Goal: Task Accomplishment & Management: Use online tool/utility

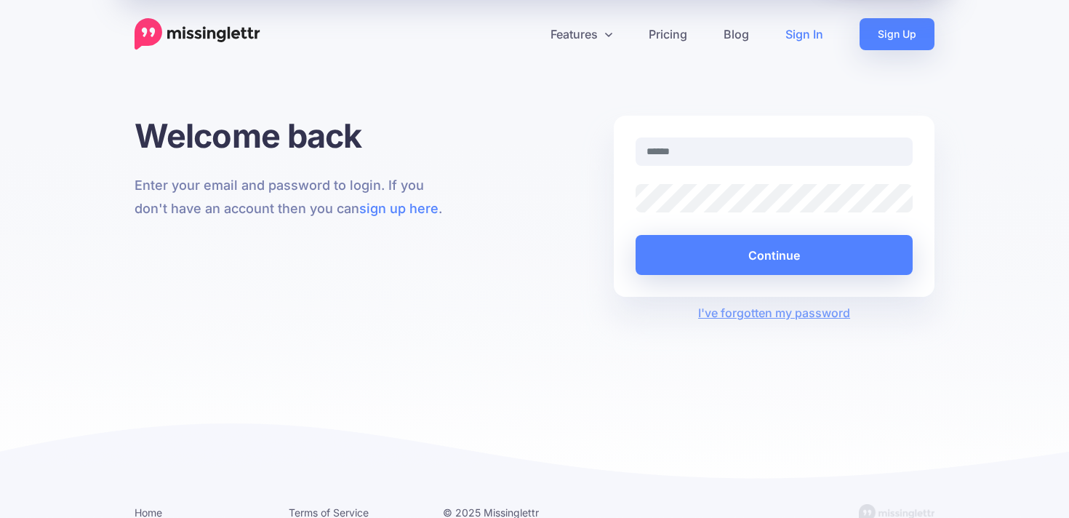
type input "**********"
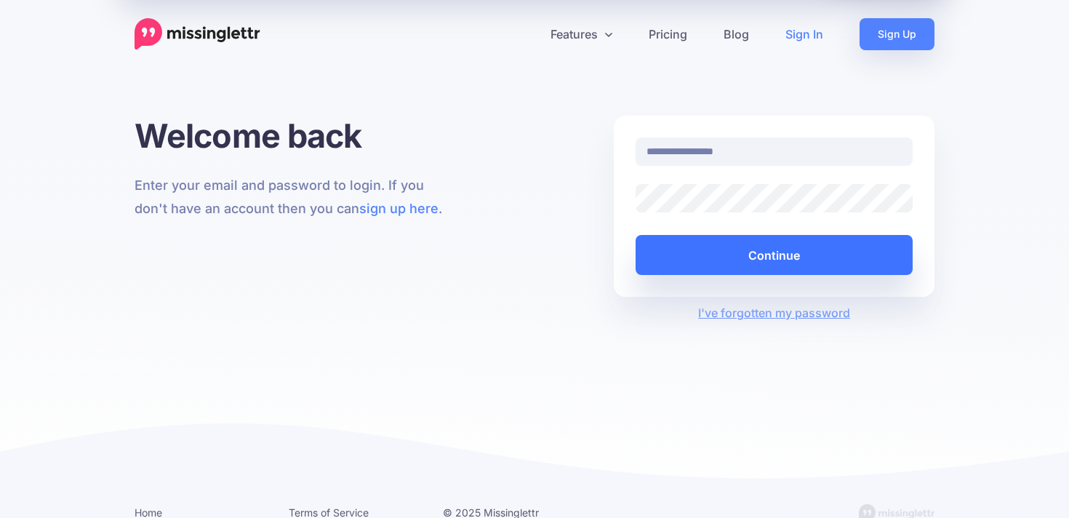
click at [683, 239] on button "Continue" at bounding box center [774, 255] width 277 height 40
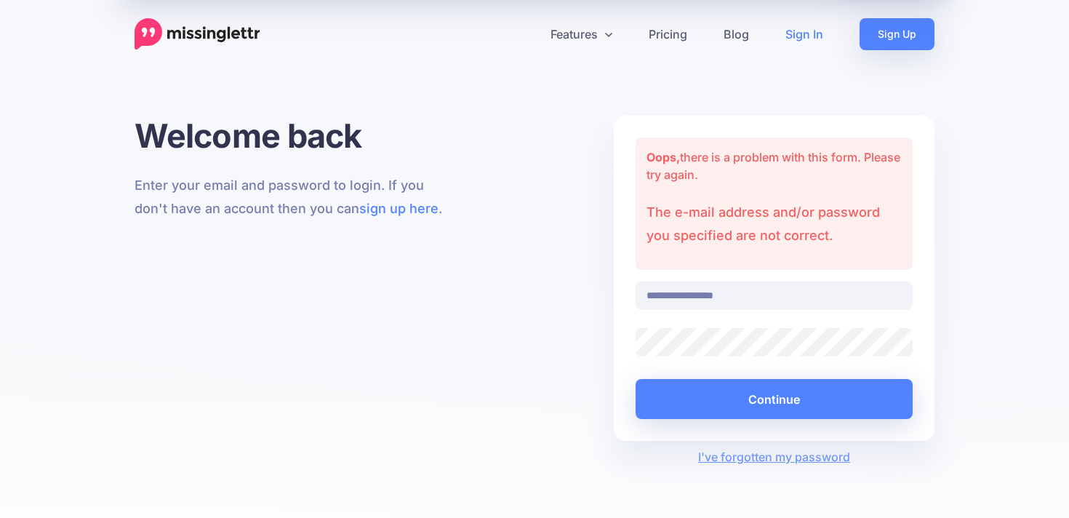
click at [710, 356] on div "Remember Me" at bounding box center [774, 356] width 299 height 1
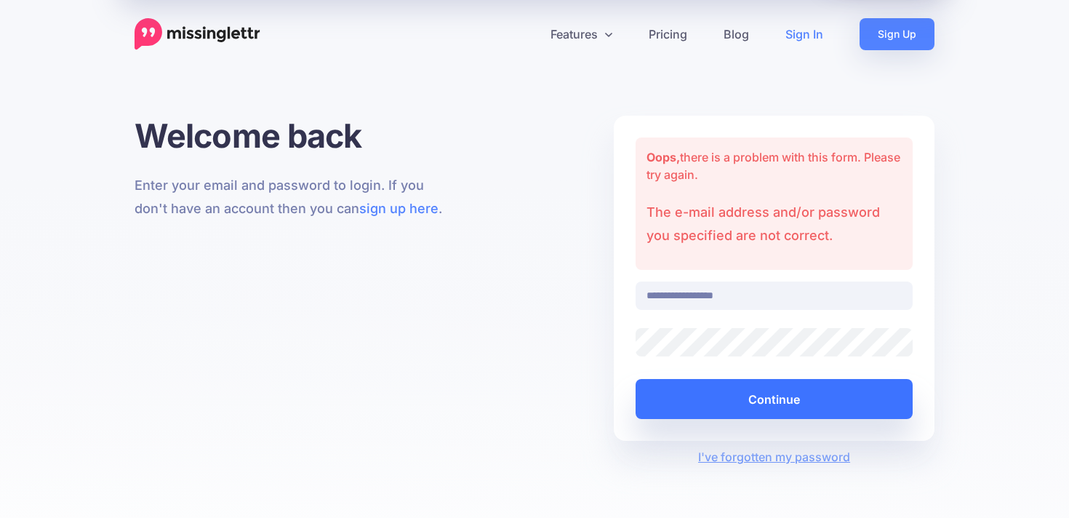
click at [679, 399] on button "Continue" at bounding box center [774, 399] width 277 height 40
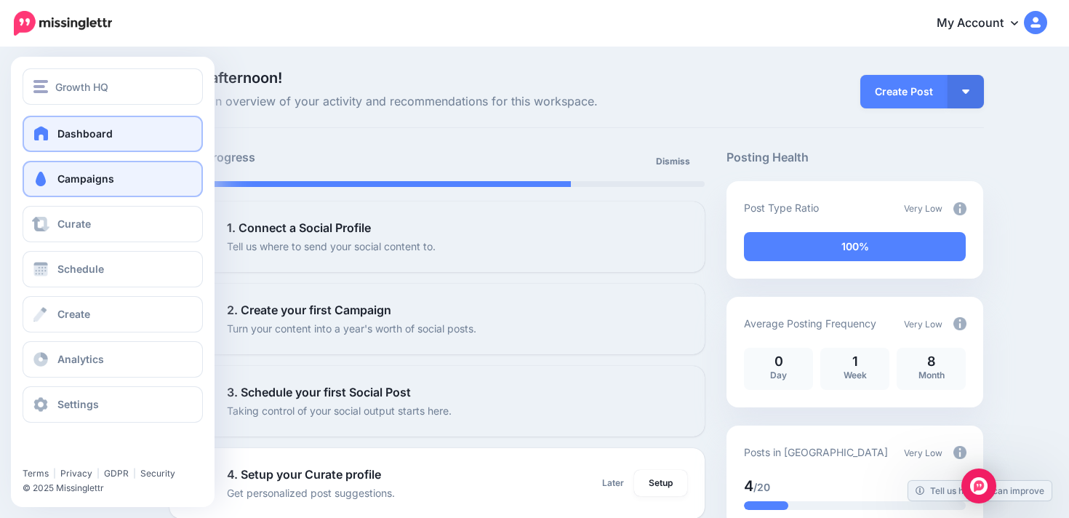
click at [89, 167] on link "Campaigns" at bounding box center [113, 179] width 180 height 36
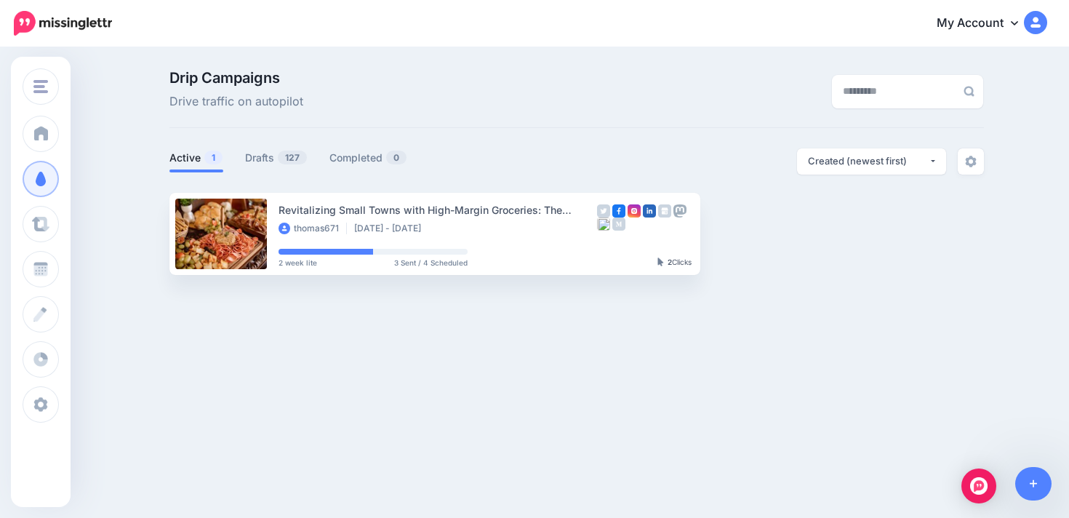
click at [540, 92] on div "Drip Campaigns Drive traffic on autopilot" at bounding box center [438, 91] width 558 height 41
click at [542, 108] on div "Drip Campaigns Drive traffic on autopilot" at bounding box center [438, 91] width 558 height 41
click at [543, 127] on div "Drip Campaigns Drive traffic on autopilot" at bounding box center [576, 99] width 815 height 57
click at [252, 157] on link "Drafts 127" at bounding box center [276, 157] width 63 height 17
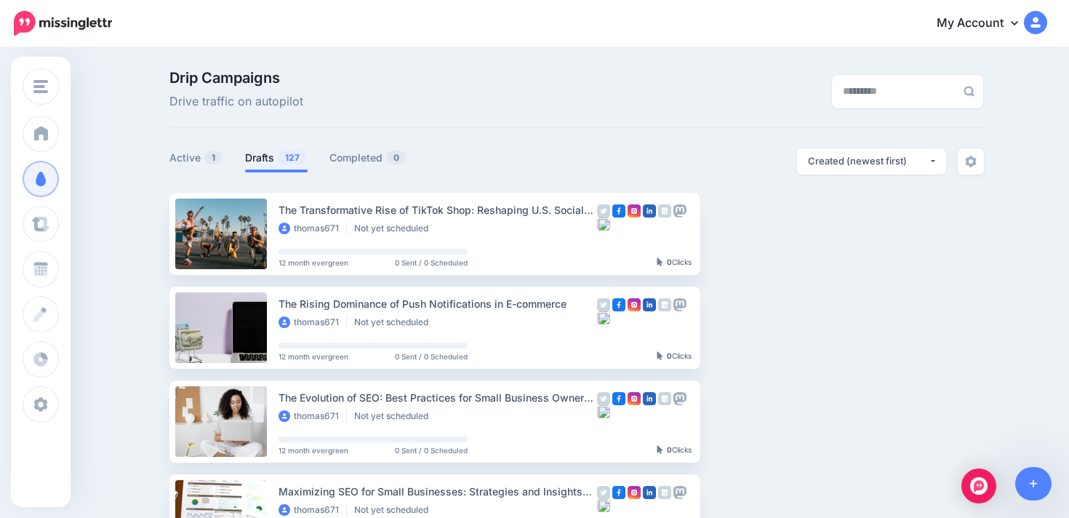
click at [728, 230] on link "Setup Campaign" at bounding box center [760, 233] width 99 height 26
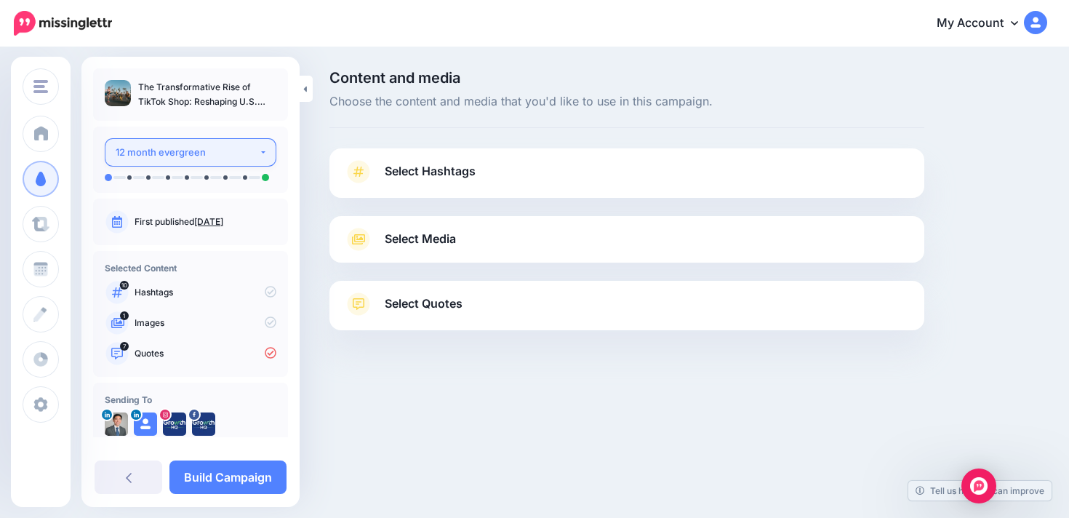
click at [215, 147] on div "12 month evergreen" at bounding box center [187, 152] width 143 height 17
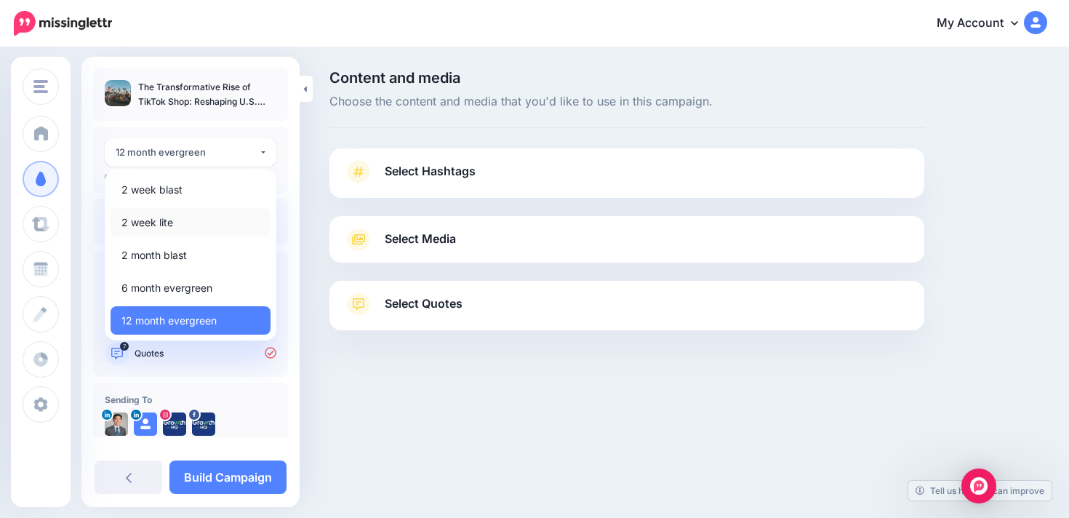
click at [184, 224] on link "2 week lite" at bounding box center [191, 222] width 160 height 28
select select "******"
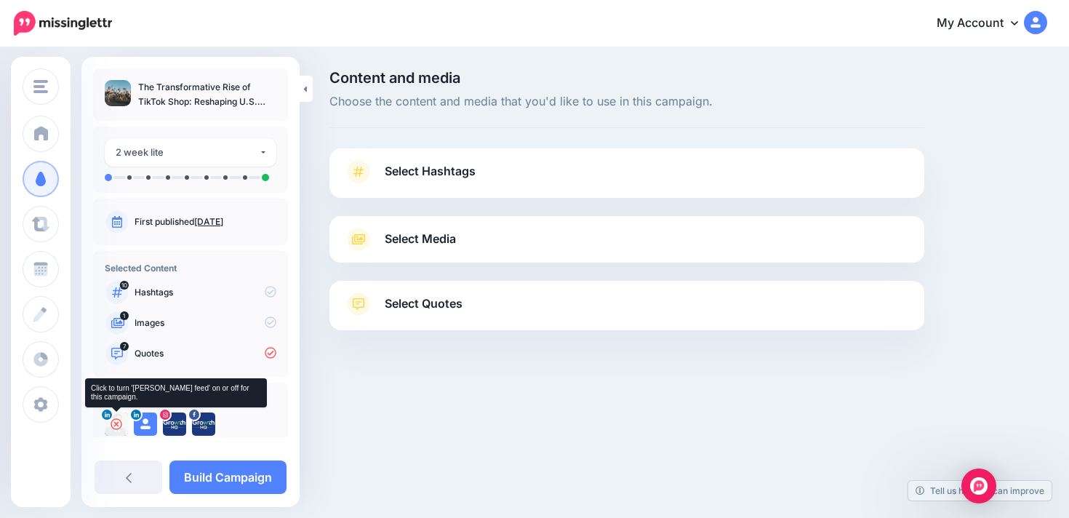
click at [118, 424] on icon at bounding box center [117, 424] width 12 height 12
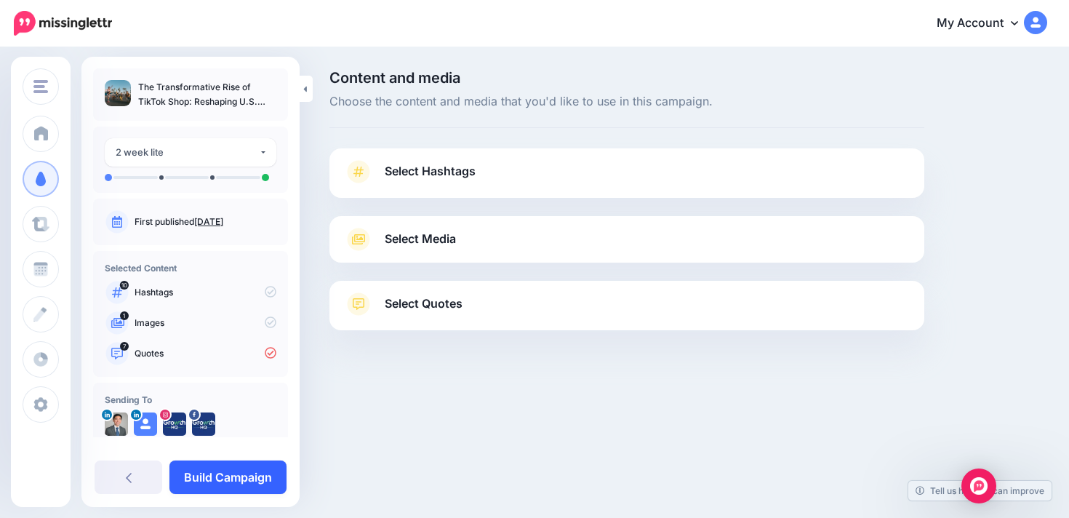
click at [243, 470] on link "Build Campaign" at bounding box center [227, 476] width 117 height 33
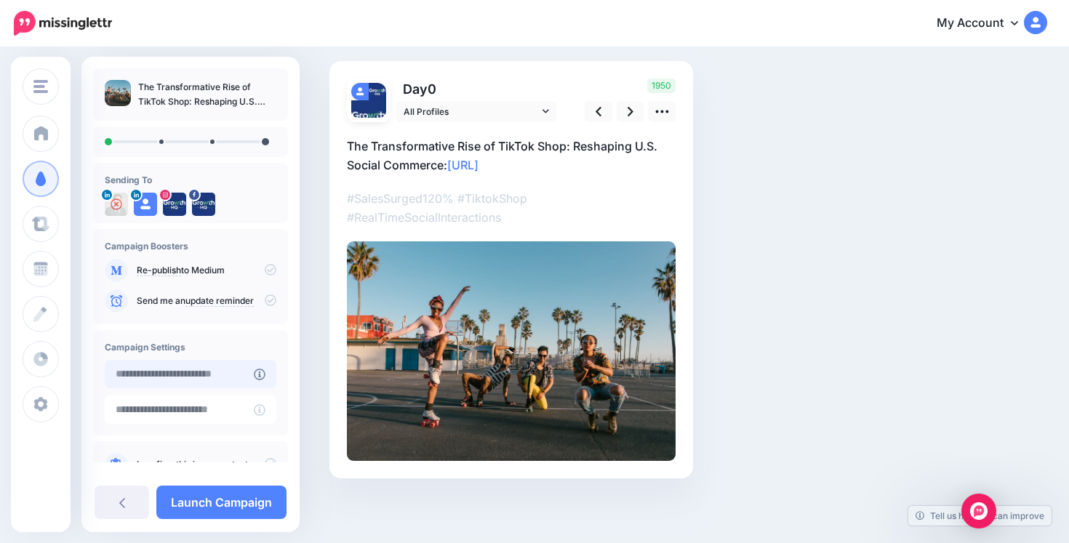
scroll to position [43, 0]
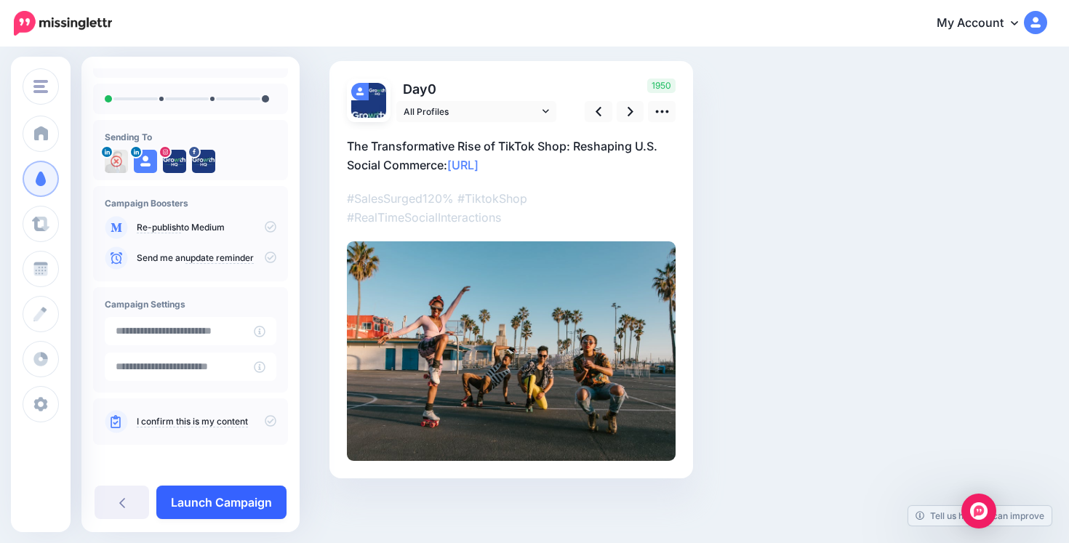
click at [223, 489] on link "Launch Campaign" at bounding box center [221, 502] width 130 height 33
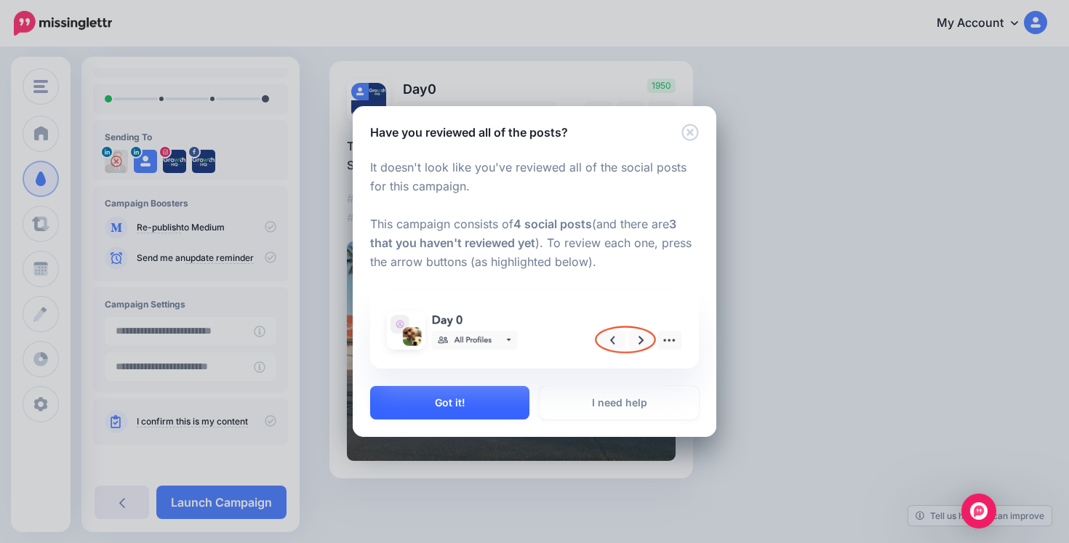
click at [460, 397] on button "Got it!" at bounding box center [449, 402] width 159 height 33
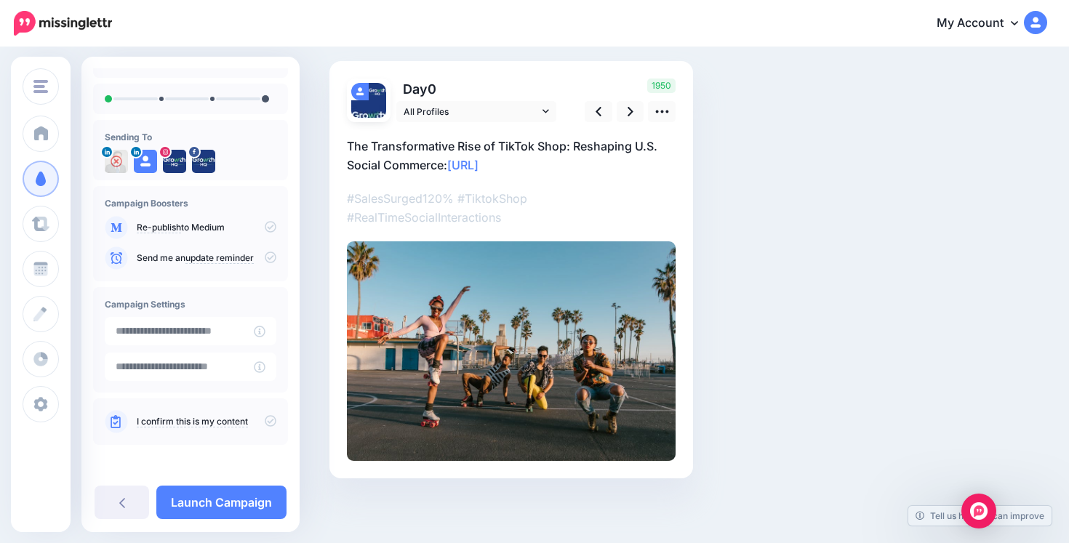
click at [266, 420] on icon at bounding box center [271, 421] width 12 height 12
click at [256, 495] on link "Launch Campaign" at bounding box center [221, 502] width 130 height 33
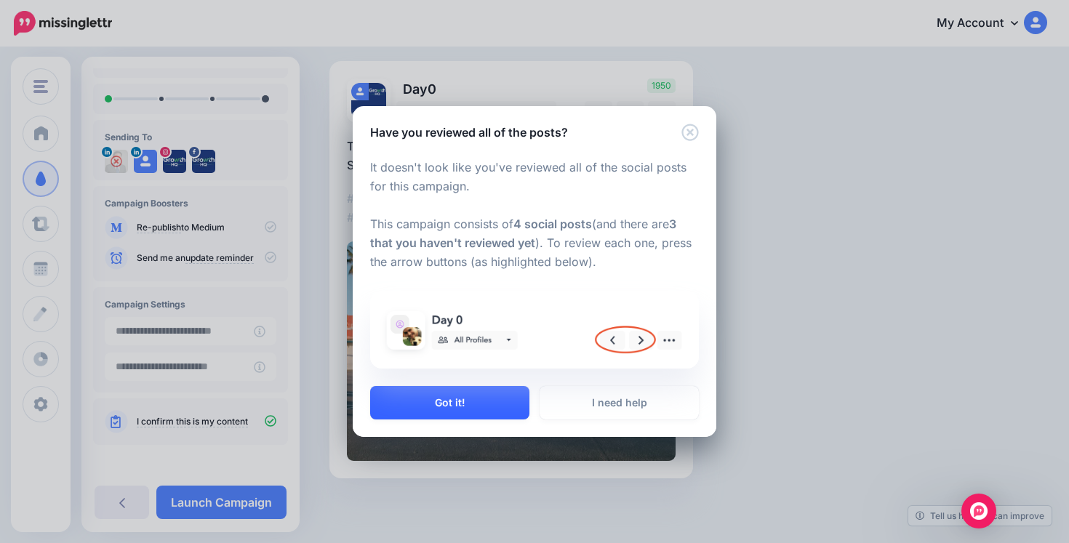
click at [491, 394] on button "Got it!" at bounding box center [449, 402] width 159 height 33
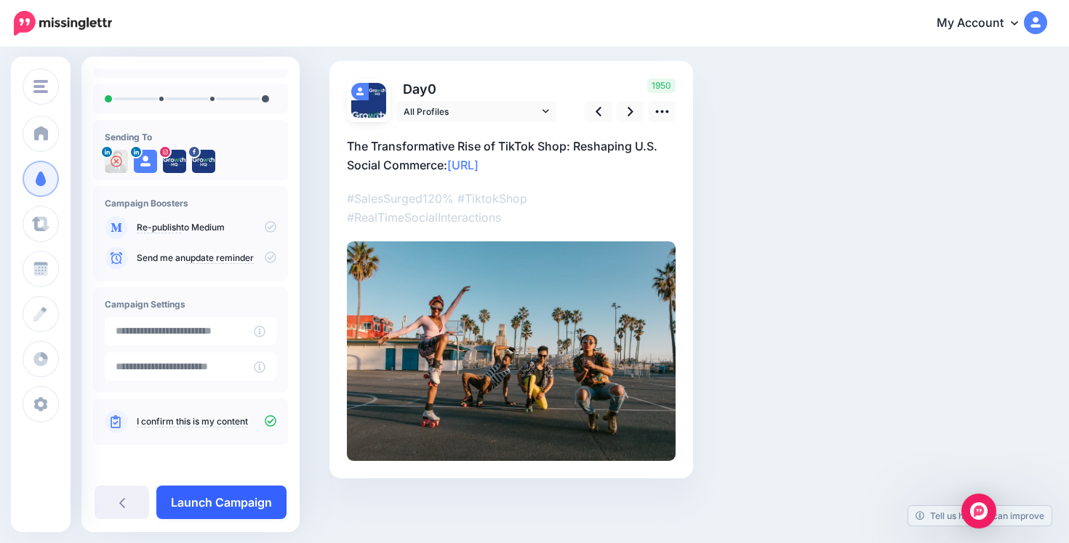
click at [247, 497] on link "Launch Campaign" at bounding box center [221, 502] width 130 height 33
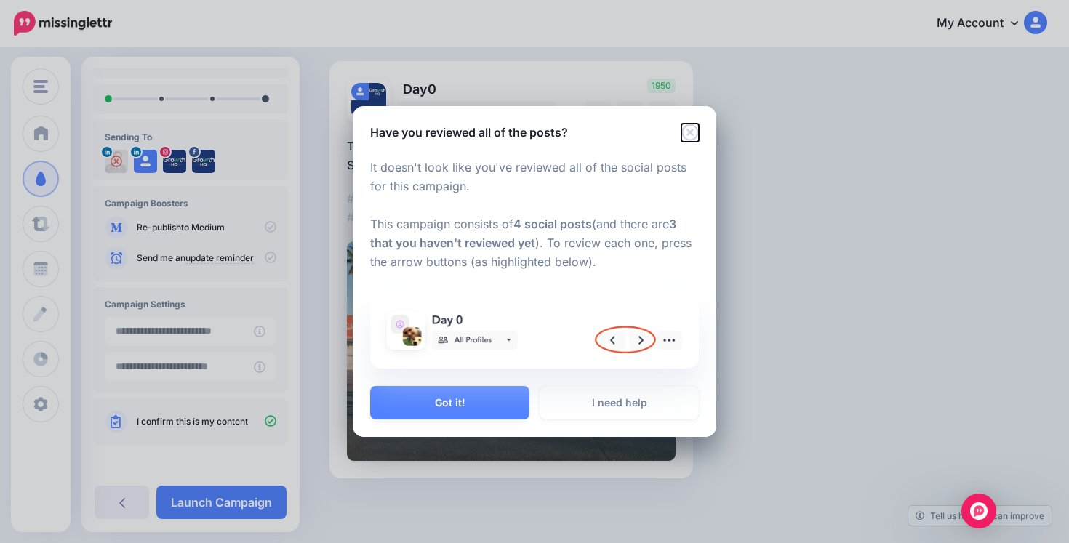
click at [686, 135] on icon "Close" at bounding box center [689, 132] width 17 height 17
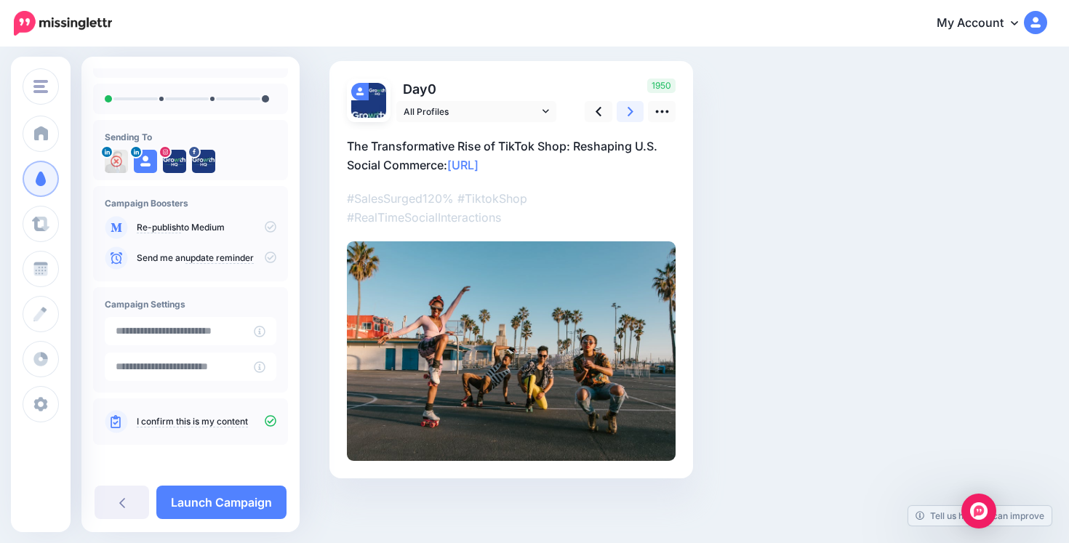
click at [630, 115] on icon at bounding box center [631, 111] width 6 height 15
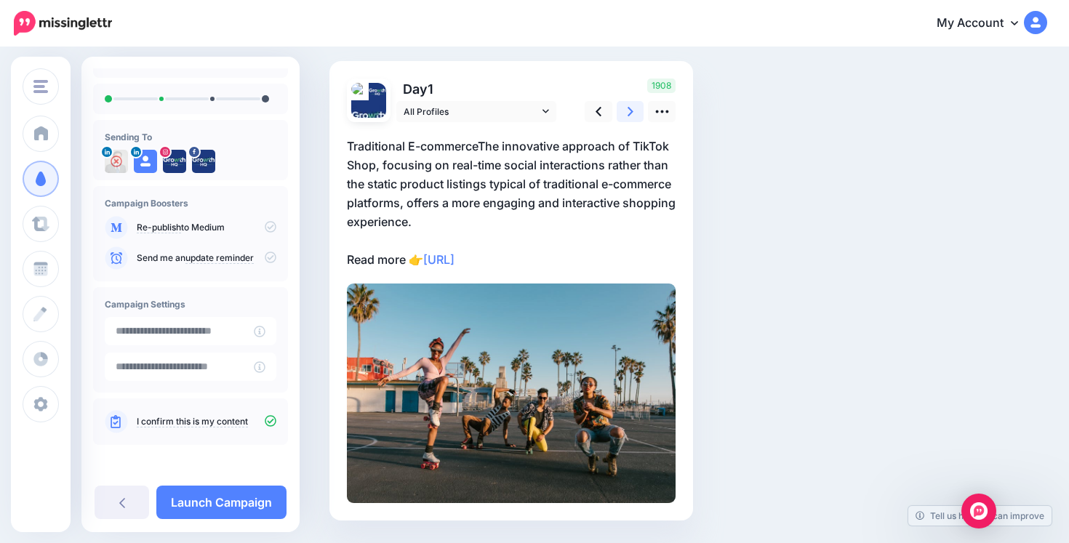
click at [630, 115] on icon at bounding box center [631, 111] width 6 height 15
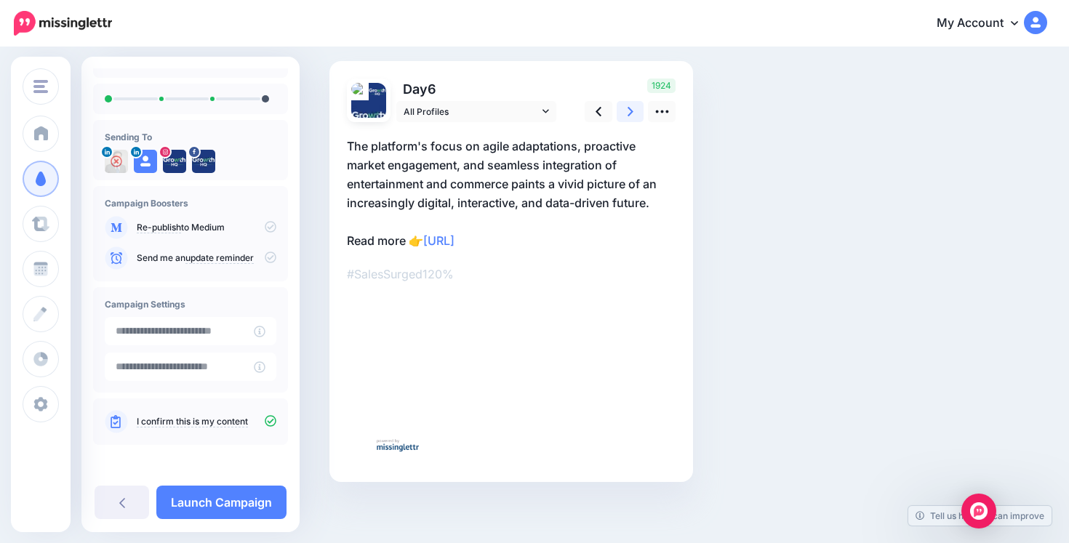
click at [630, 115] on icon at bounding box center [631, 111] width 6 height 15
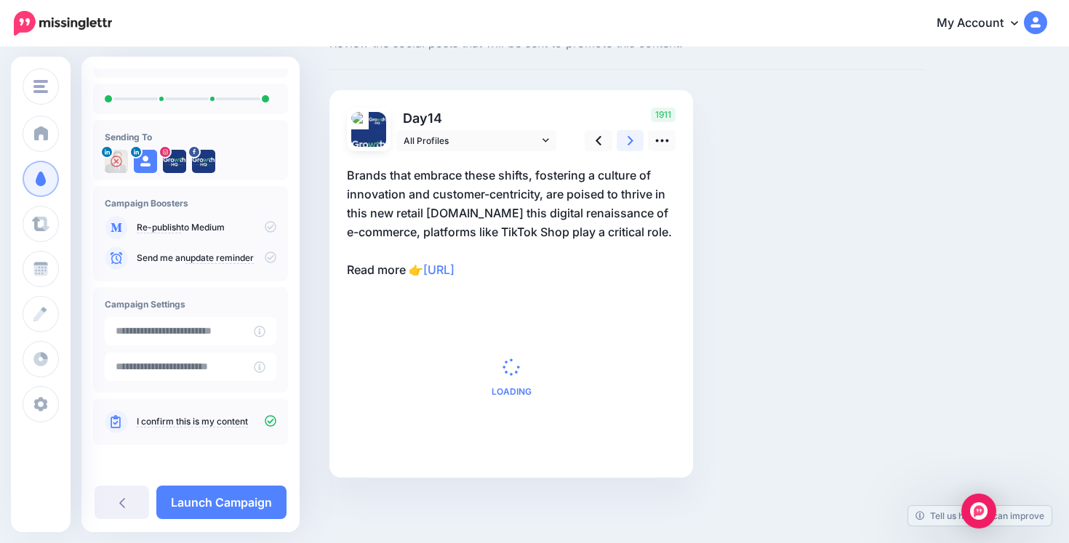
click at [630, 115] on div "1911" at bounding box center [627, 130] width 117 height 44
click at [628, 138] on icon at bounding box center [631, 140] width 6 height 15
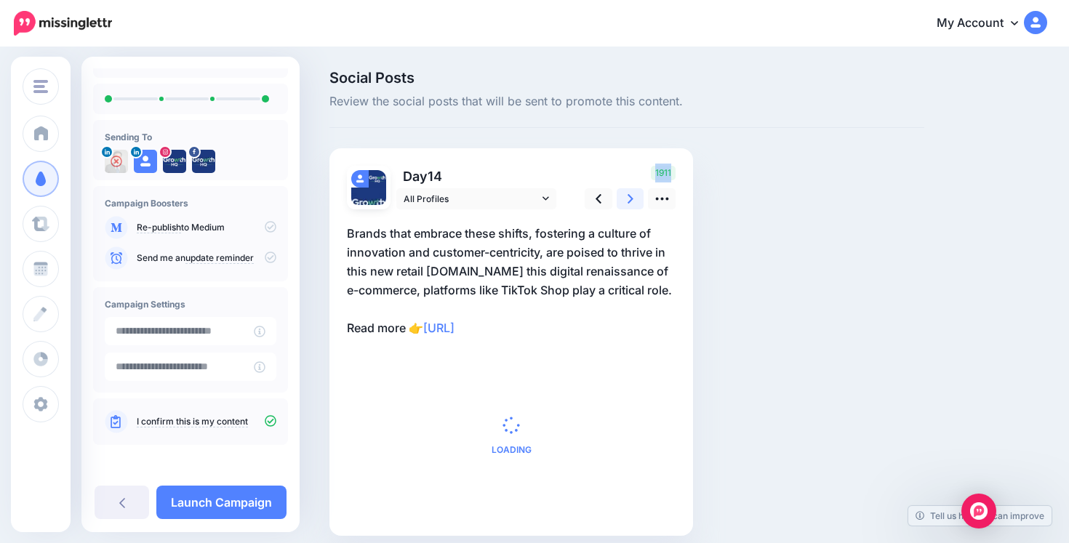
click at [627, 138] on div "Social Posts Review the social posts that will be sent to promote this content.…" at bounding box center [627, 325] width 617 height 509
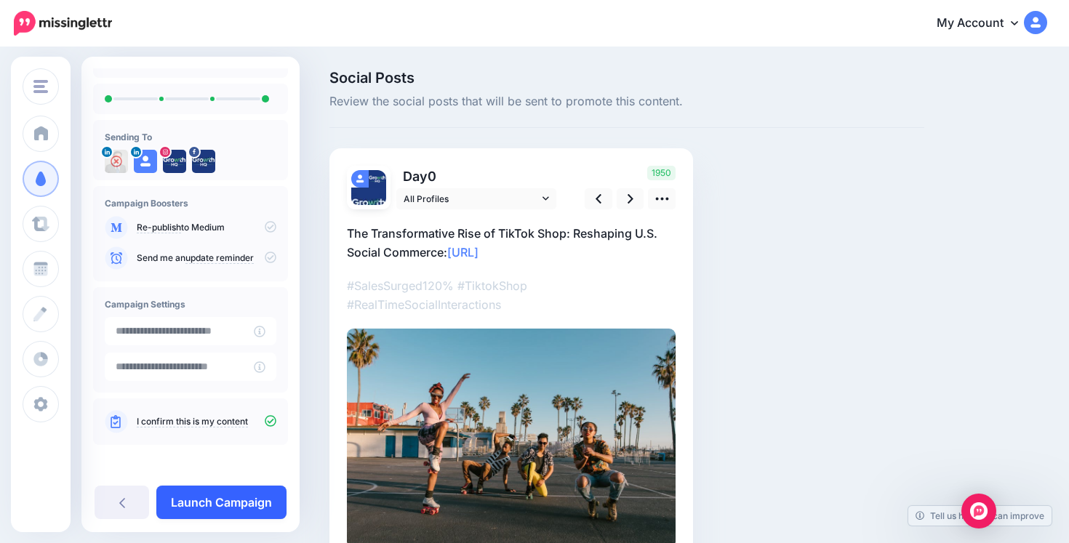
click at [220, 485] on div "The Transformative Rise of TikTok Shop: Reshaping U.S. Social Commerce Sending …" at bounding box center [190, 295] width 218 height 476
click at [259, 492] on link "Launch Campaign" at bounding box center [221, 502] width 130 height 33
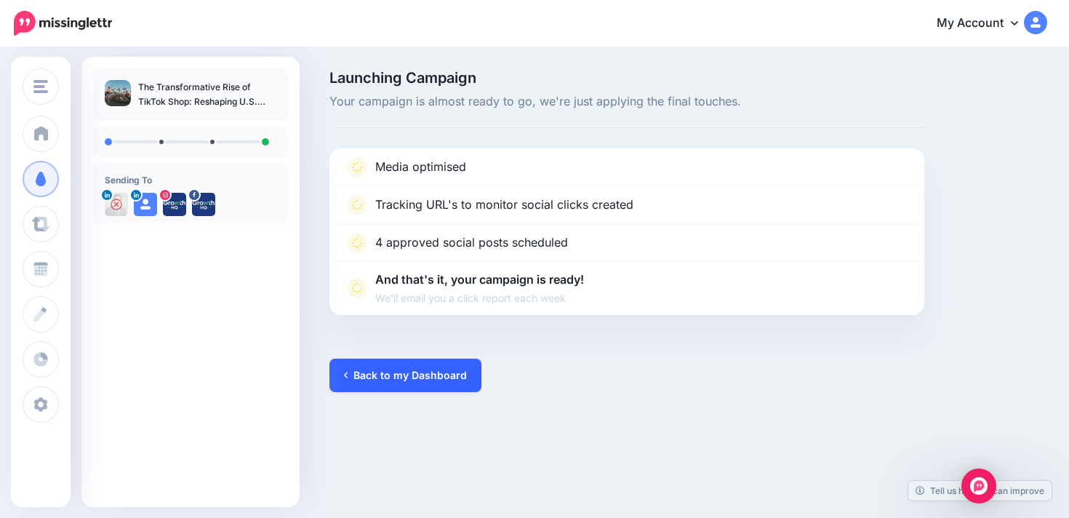
click at [388, 370] on link "Back to my Dashboard" at bounding box center [405, 375] width 152 height 33
